Goal: Complete application form

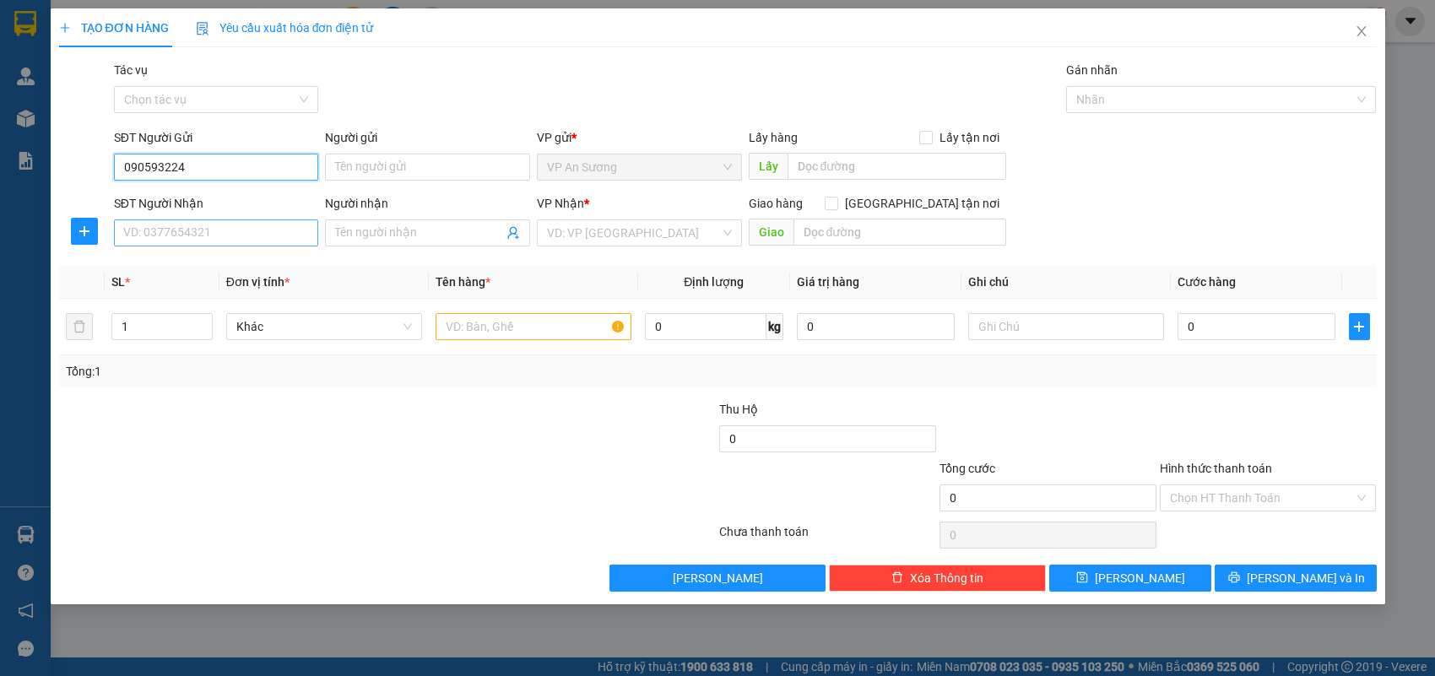
type input "090593224"
click at [254, 229] on input "SĐT Người Nhận" at bounding box center [216, 233] width 205 height 27
type input "09059322"
click at [170, 166] on input "090593224" at bounding box center [216, 167] width 205 height 27
type input "0905932234"
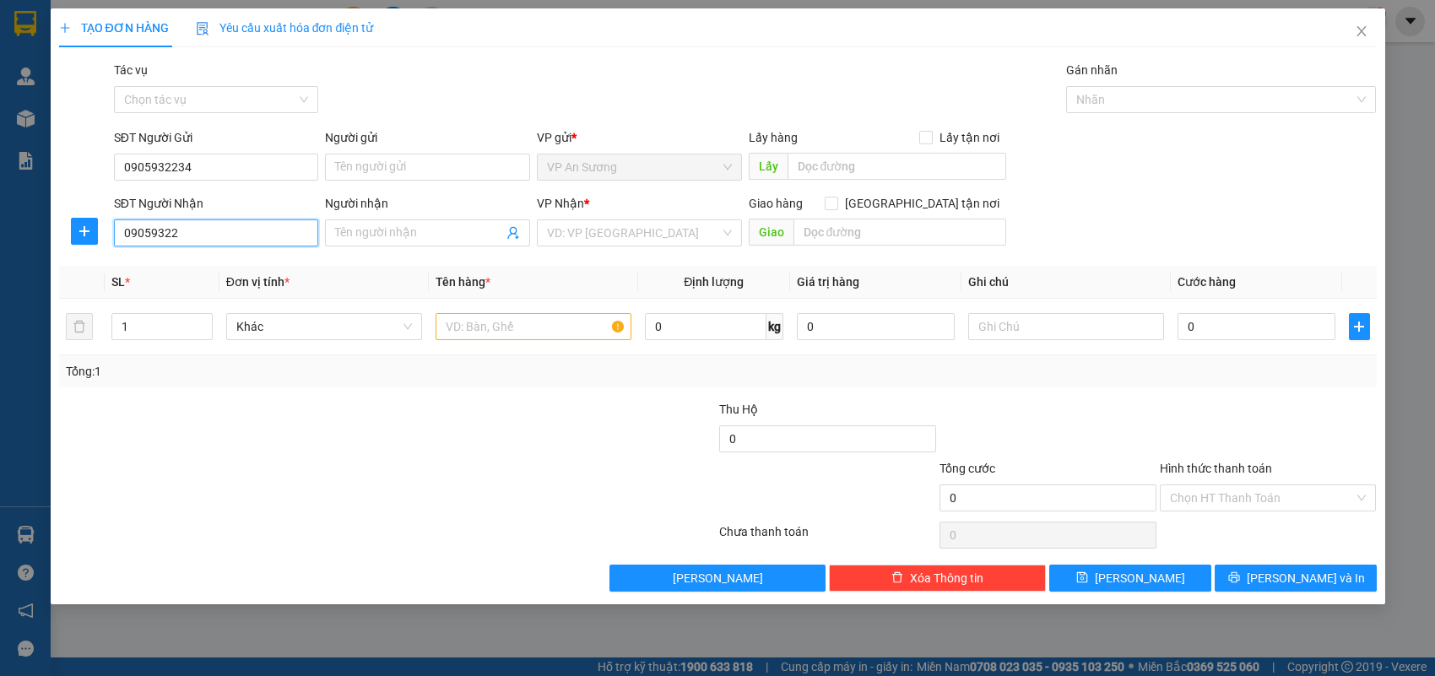
click at [205, 225] on input "09059322" at bounding box center [216, 233] width 205 height 27
type input "0905932234"
click at [512, 327] on input "text" at bounding box center [534, 326] width 196 height 27
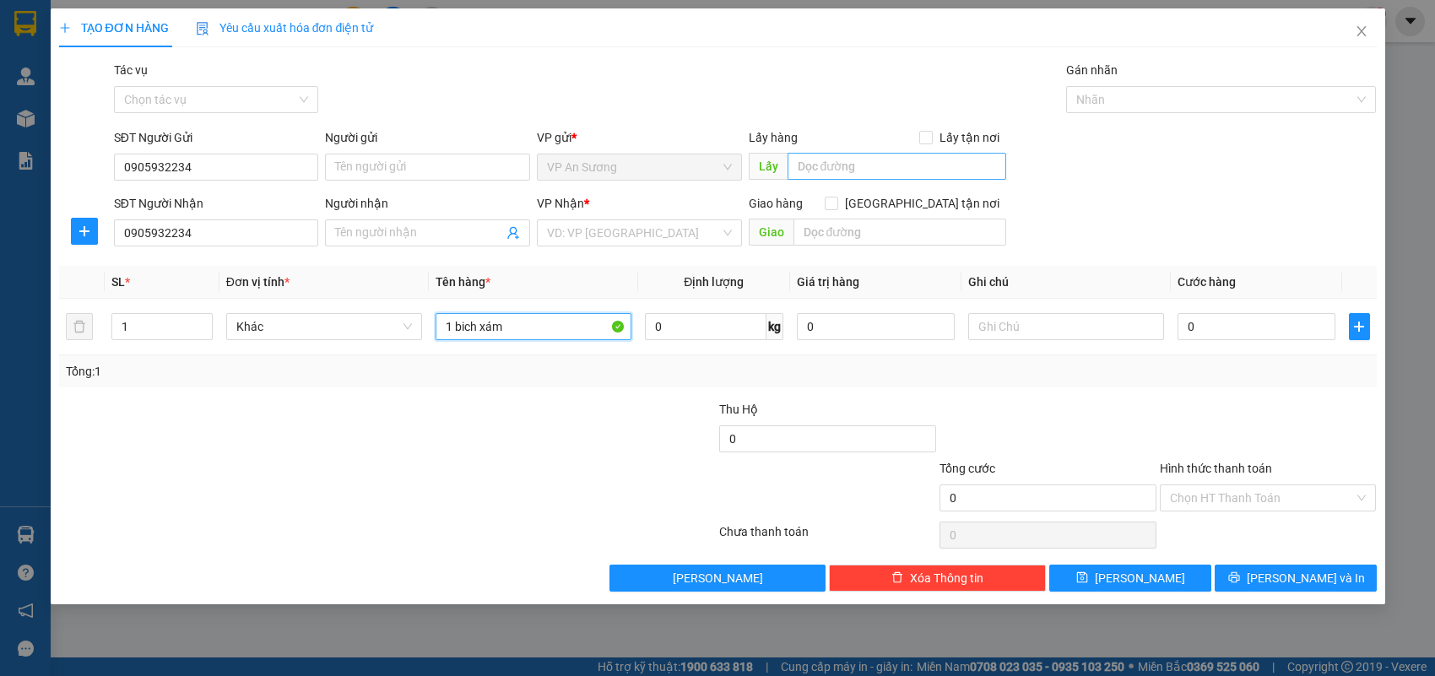
type input "1 bich xám"
click at [921, 159] on input "text" at bounding box center [897, 166] width 219 height 27
type input "1"
click at [921, 159] on input "text" at bounding box center [897, 166] width 219 height 27
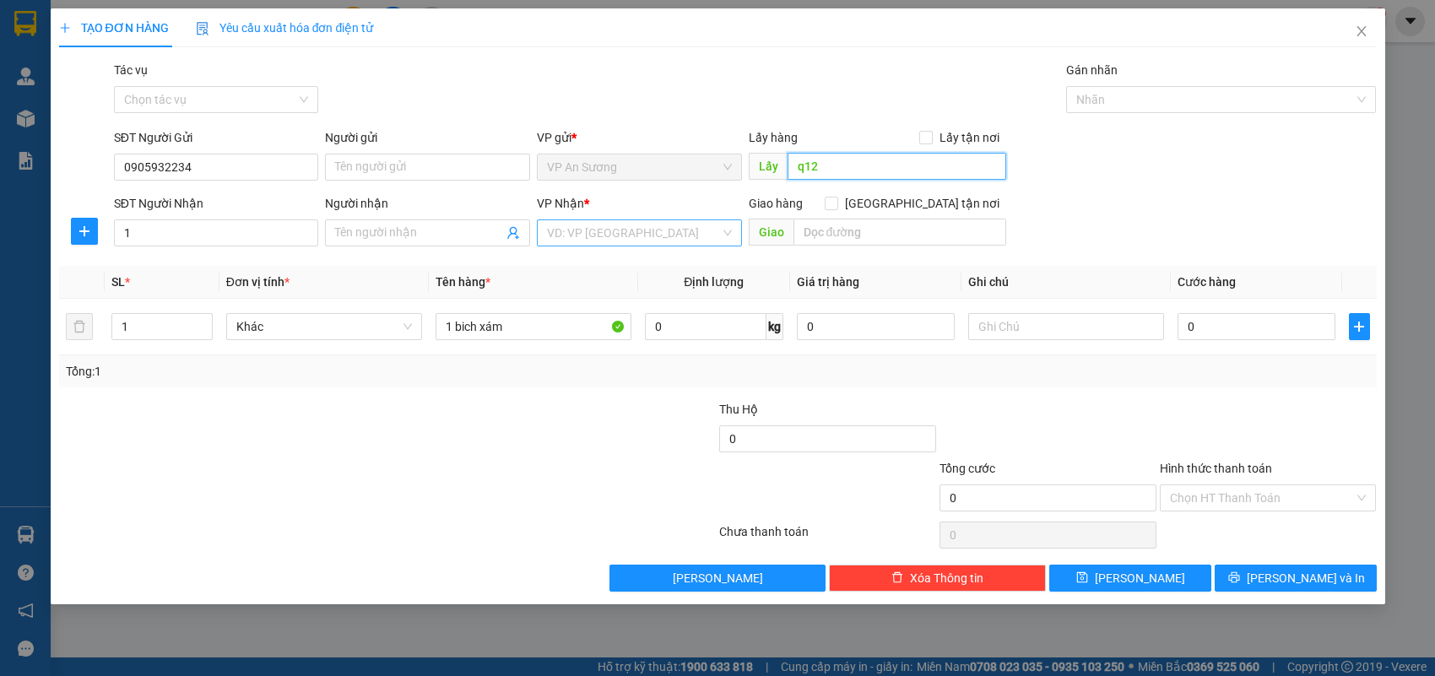
type input "q12"
click at [689, 233] on input "search" at bounding box center [633, 232] width 173 height 25
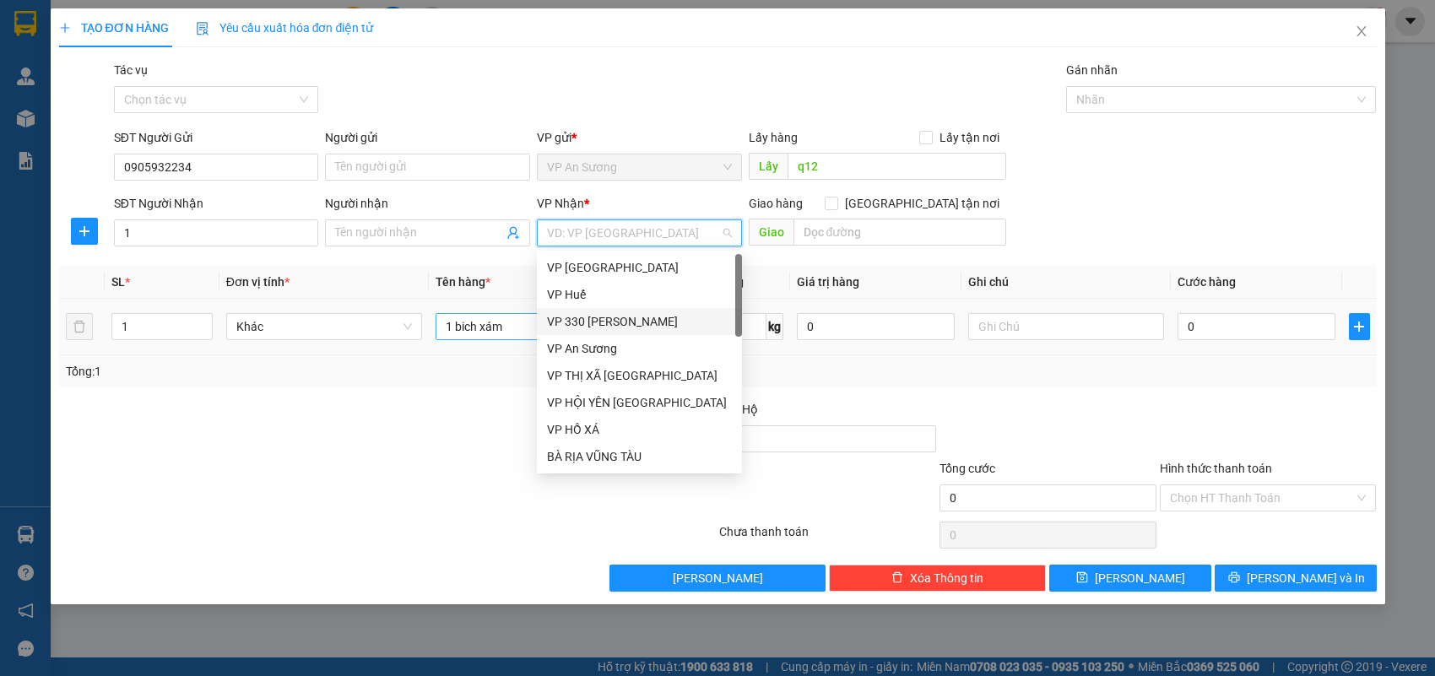
drag, startPoint x: 601, startPoint y: 326, endPoint x: 616, endPoint y: 322, distance: 15.8
click at [602, 323] on div "VP 330 [PERSON_NAME]" at bounding box center [639, 321] width 185 height 19
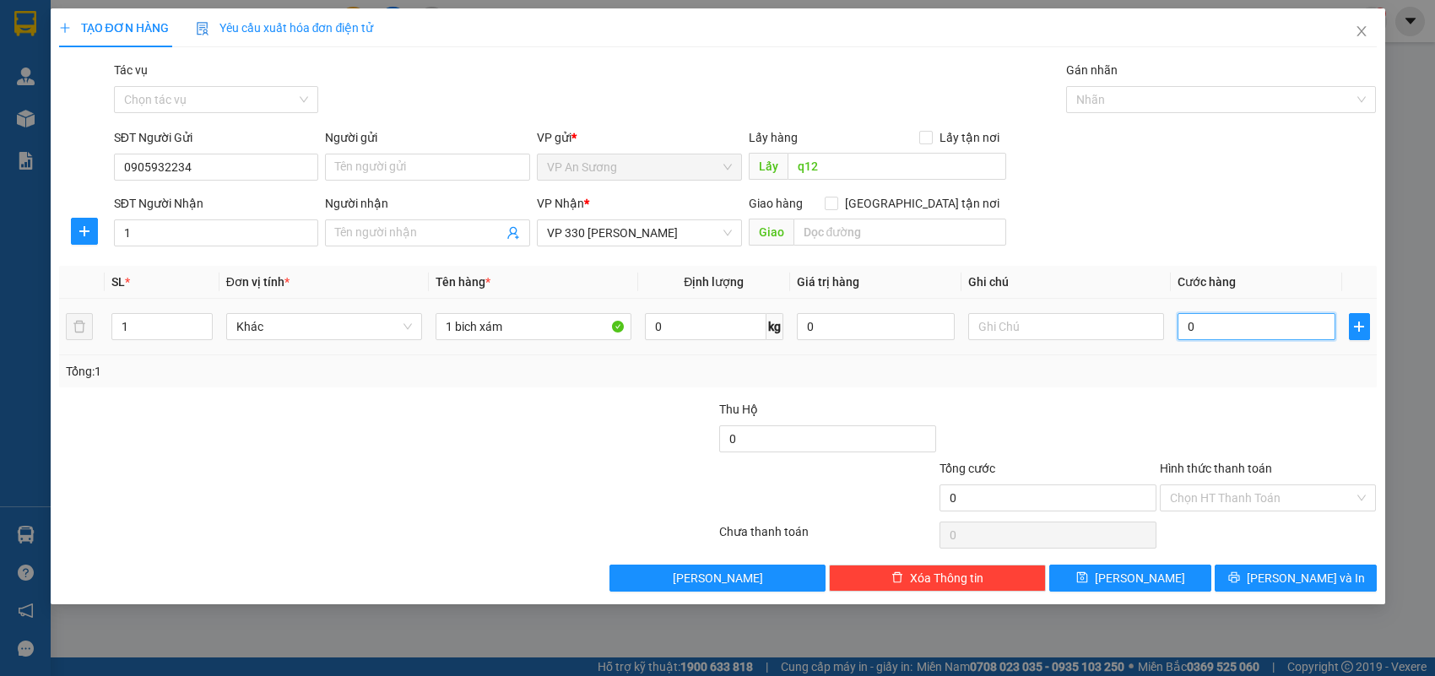
type input "1"
type input "10"
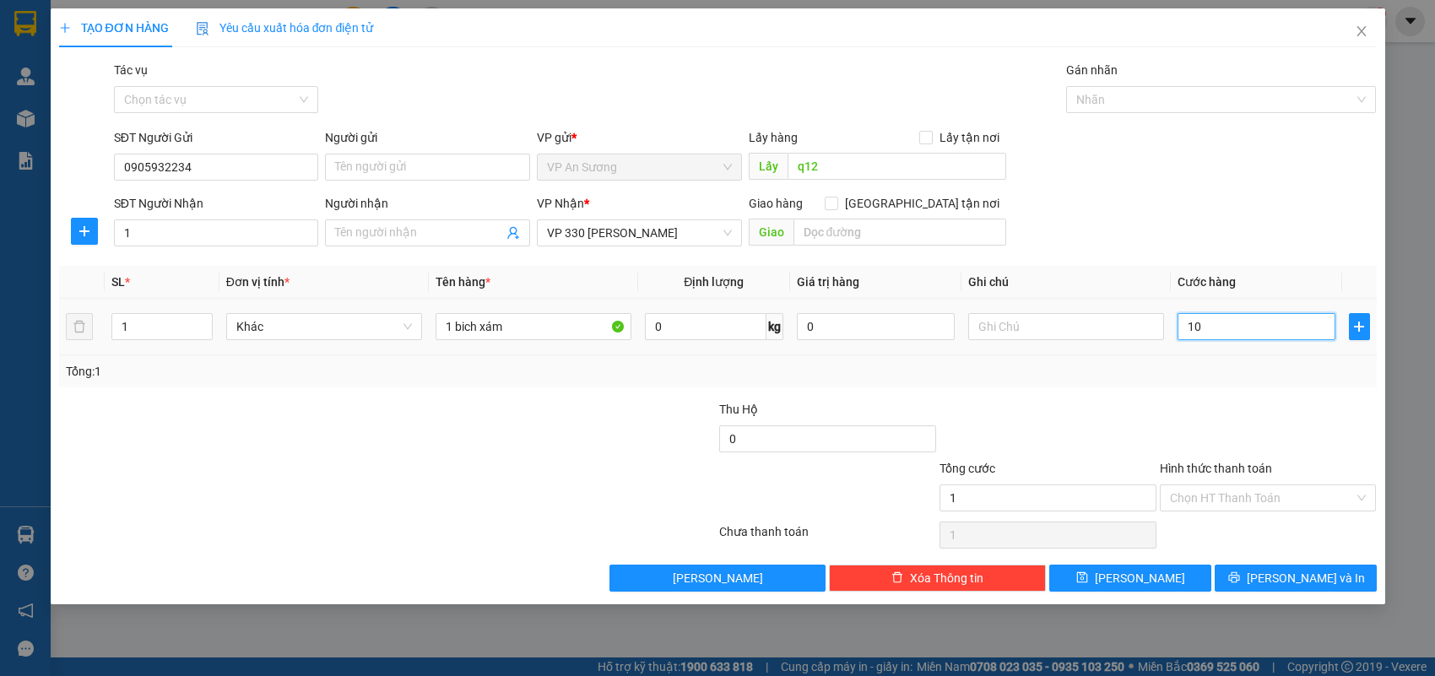
type input "10"
type input "100"
type input "100.000"
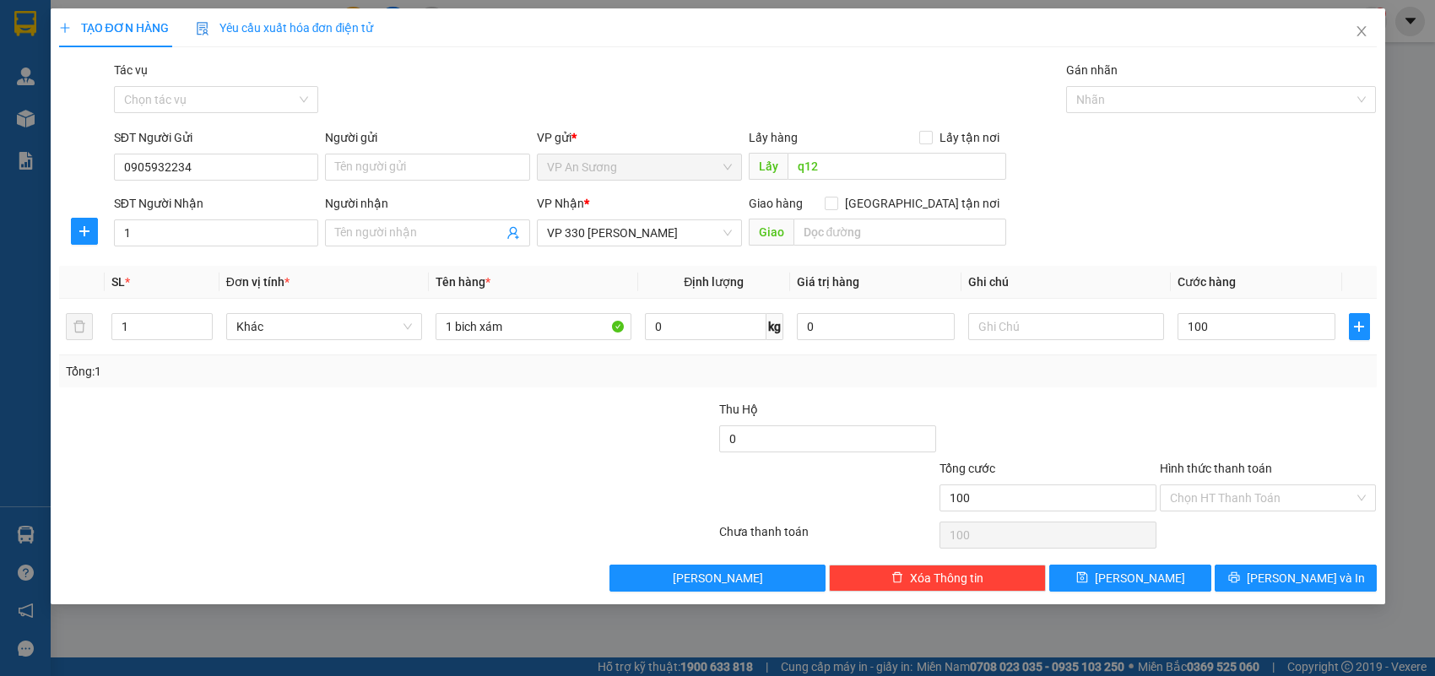
type input "100.000"
click at [1196, 259] on div "Transit Pickup Surcharge Ids Transit Deliver Surcharge Ids Transit Deliver Surc…" at bounding box center [718, 326] width 1318 height 531
click at [1303, 578] on span "[PERSON_NAME] và In" at bounding box center [1306, 578] width 118 height 19
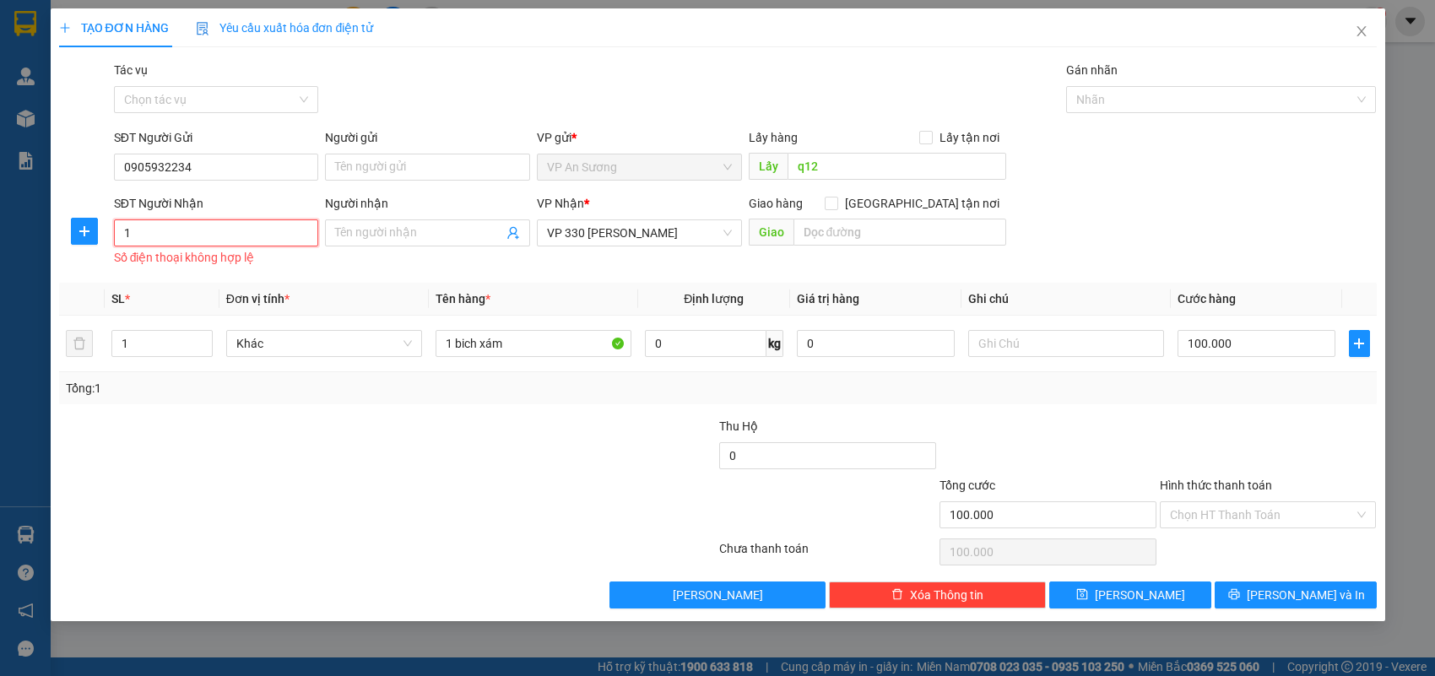
click at [253, 236] on input "1" at bounding box center [216, 233] width 205 height 27
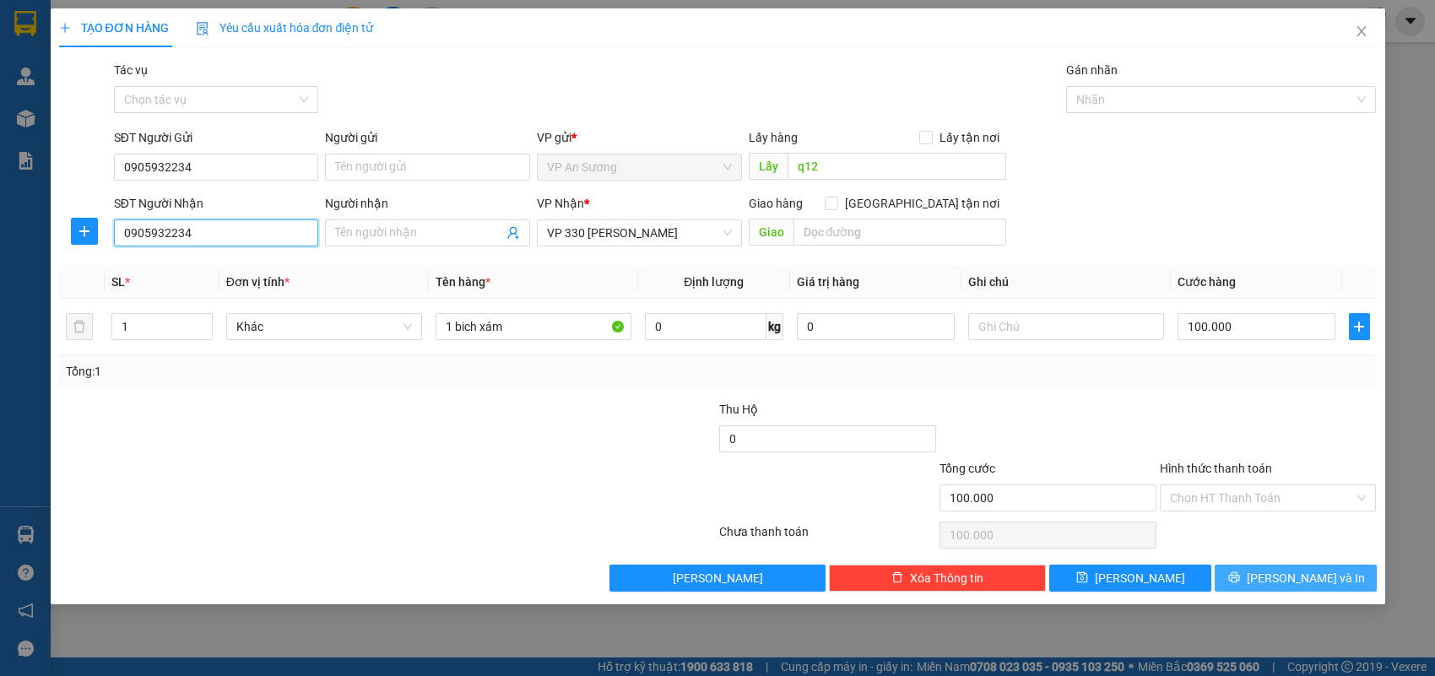
type input "0905932234"
click at [1301, 589] on button "[PERSON_NAME] và In" at bounding box center [1296, 578] width 162 height 27
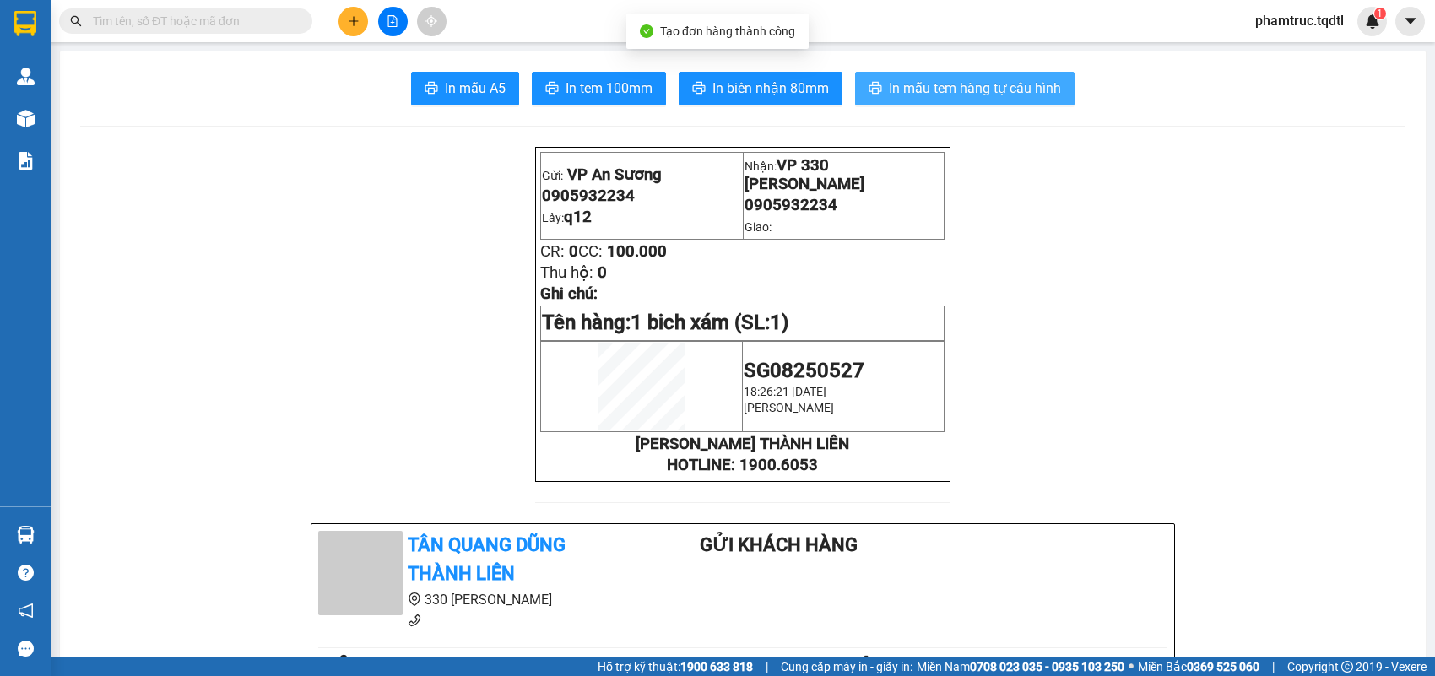
click at [900, 93] on span "In mẫu tem hàng tự cấu hình" at bounding box center [975, 88] width 172 height 21
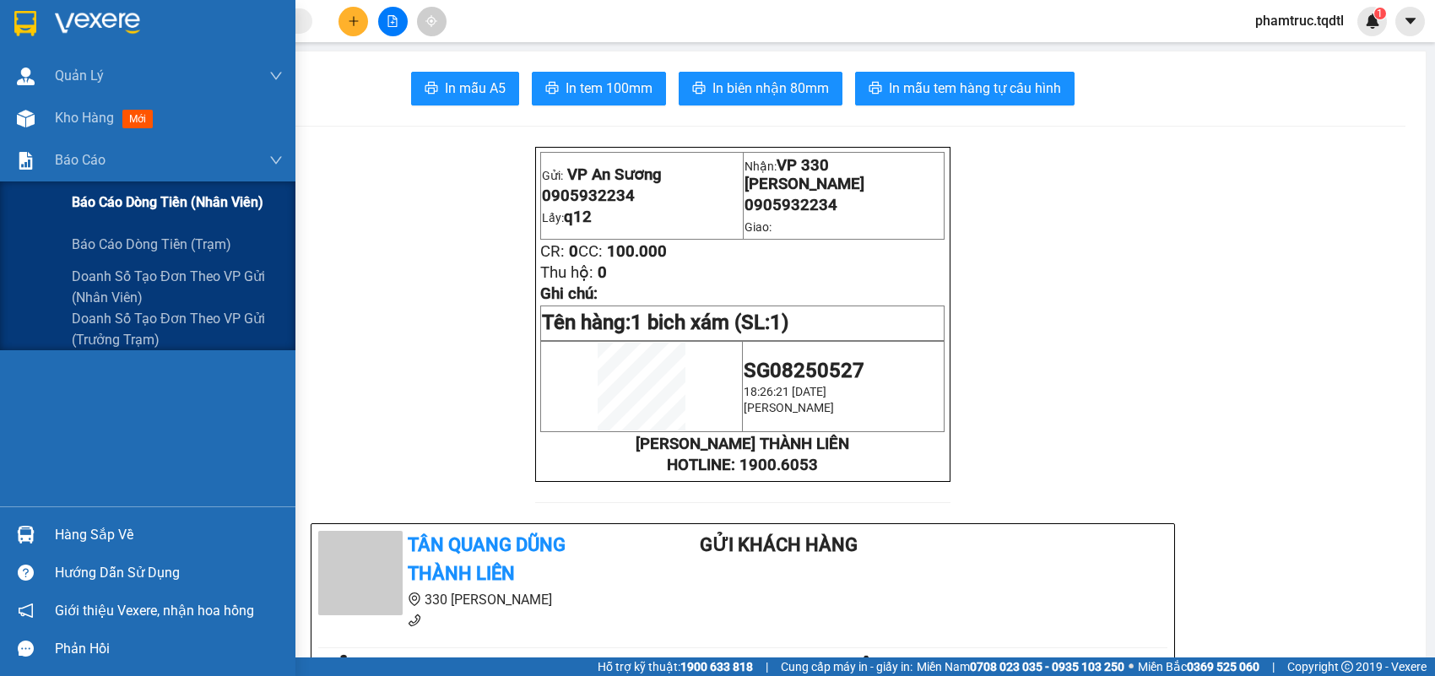
click at [174, 214] on div "Báo cáo dòng tiền (nhân viên)" at bounding box center [177, 203] width 211 height 42
